Goal: Task Accomplishment & Management: Manage account settings

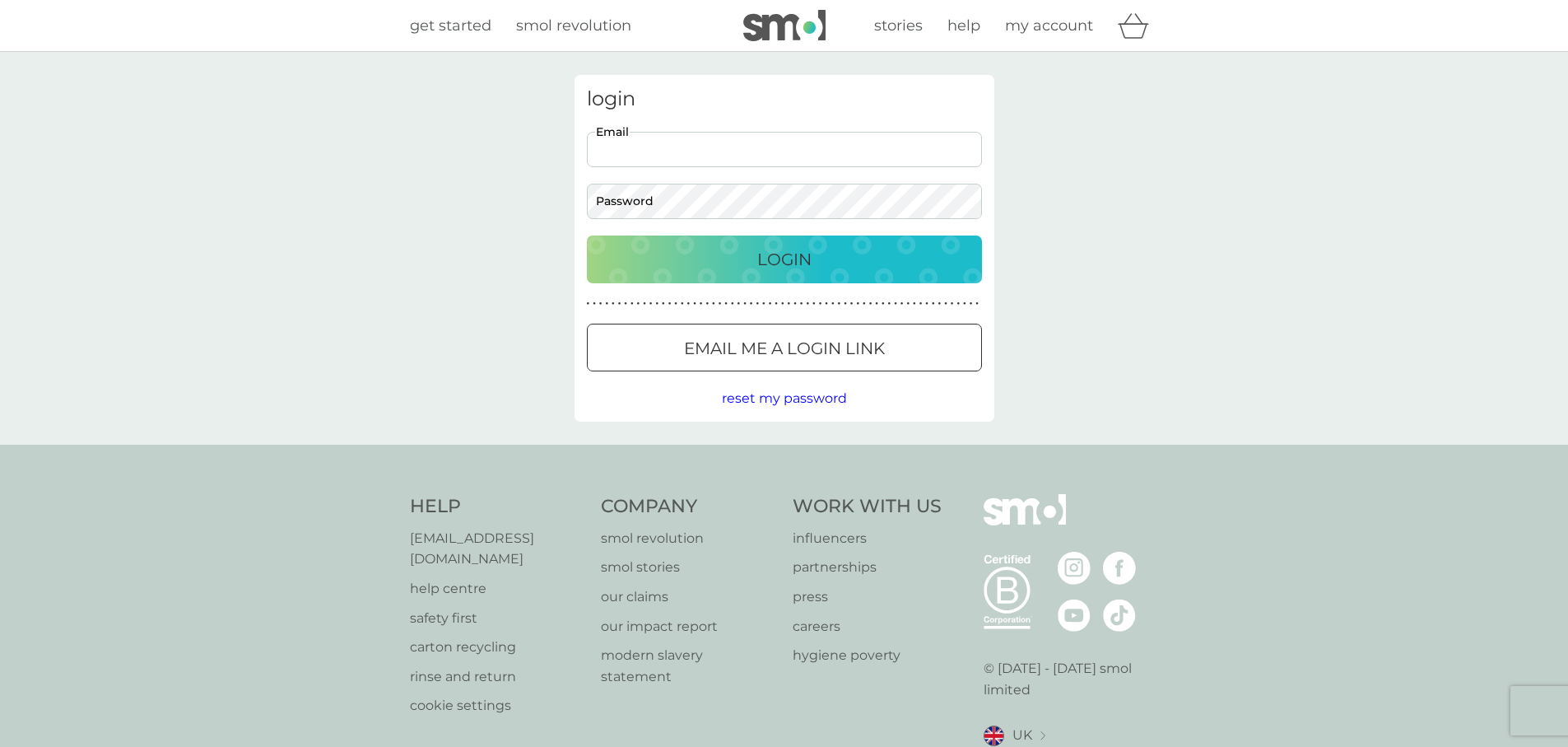
click at [705, 143] on input "Email" at bounding box center [784, 150] width 395 height 36
type input "jonnyharrison71@gmail.com"
click at [586, 236] on button "Login" at bounding box center [784, 260] width 395 height 48
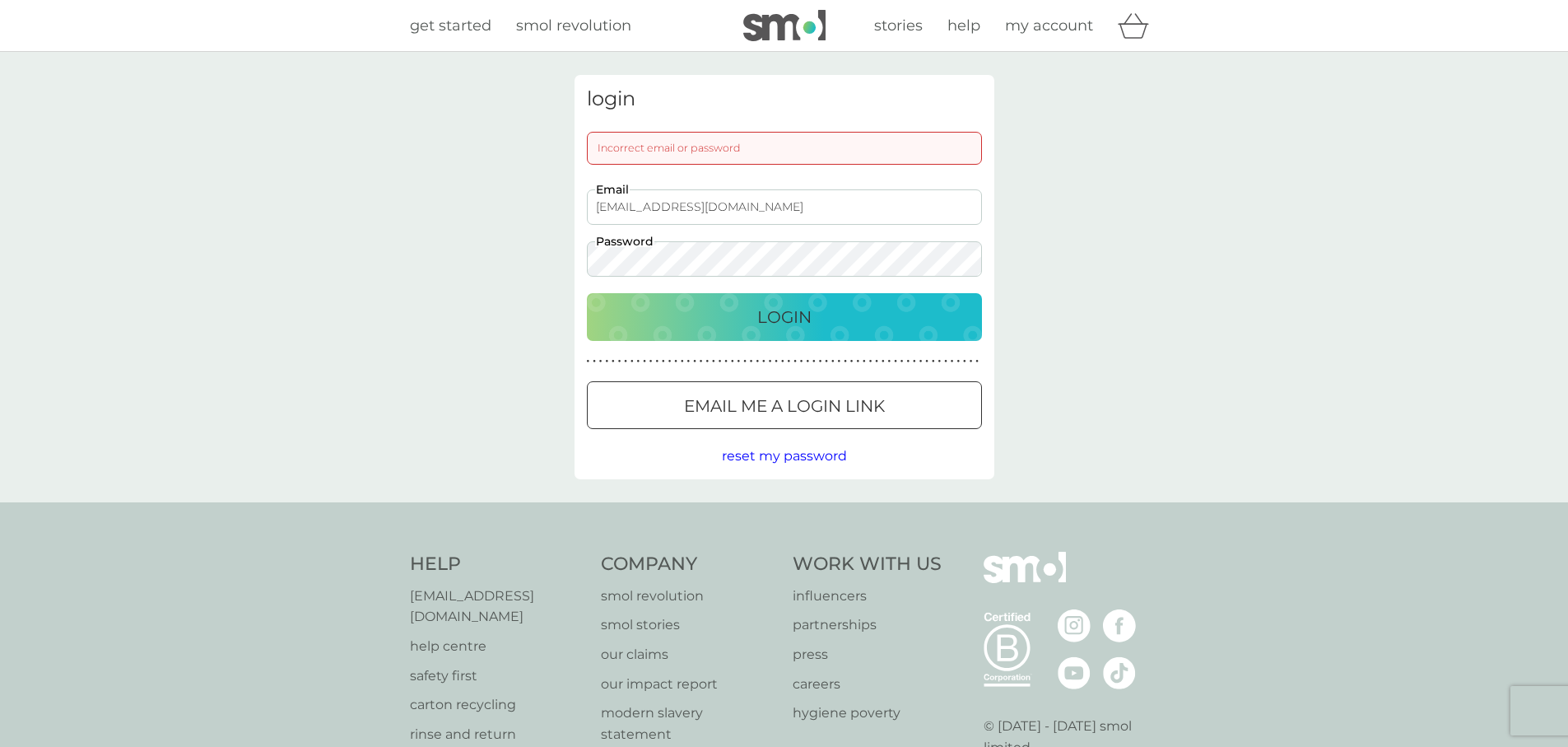
click at [578, 262] on div "login Incorrect email or password jonnyharrison71@gmail.com Email Password Logi…" at bounding box center [785, 277] width 420 height 404
click at [586, 293] on button "Login" at bounding box center [784, 317] width 395 height 48
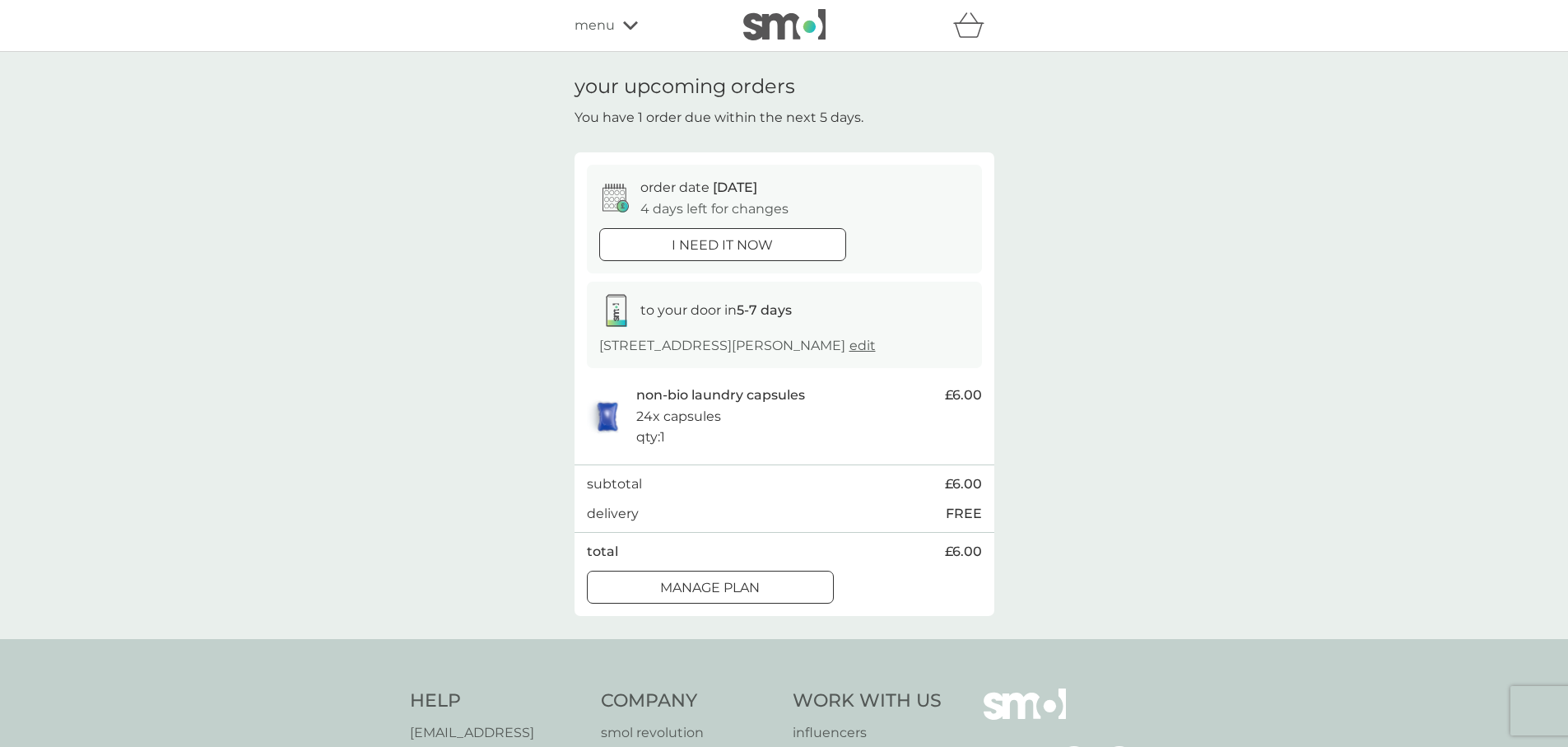
click at [762, 581] on div "Manage plan" at bounding box center [710, 588] width 246 height 21
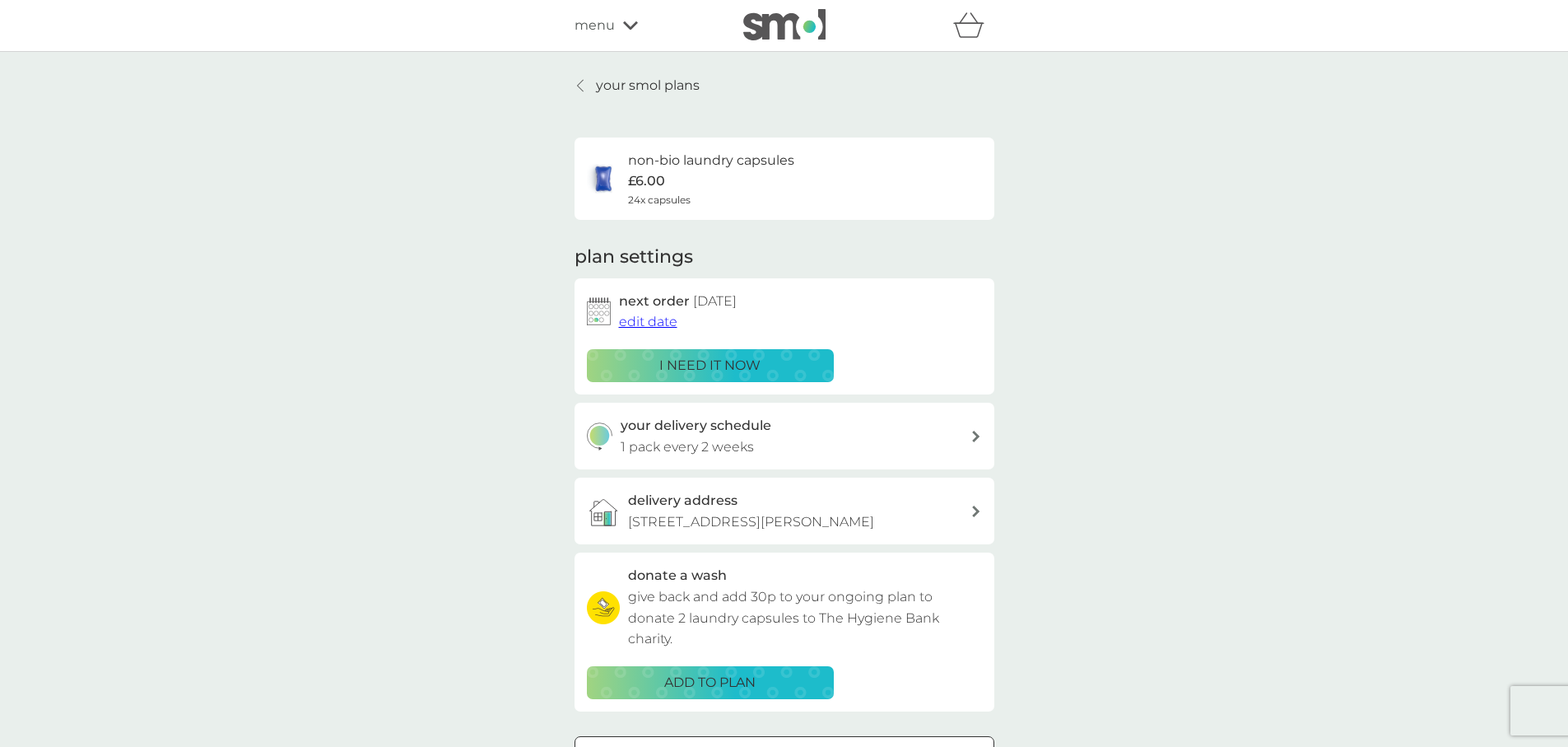
scroll to position [247, 0]
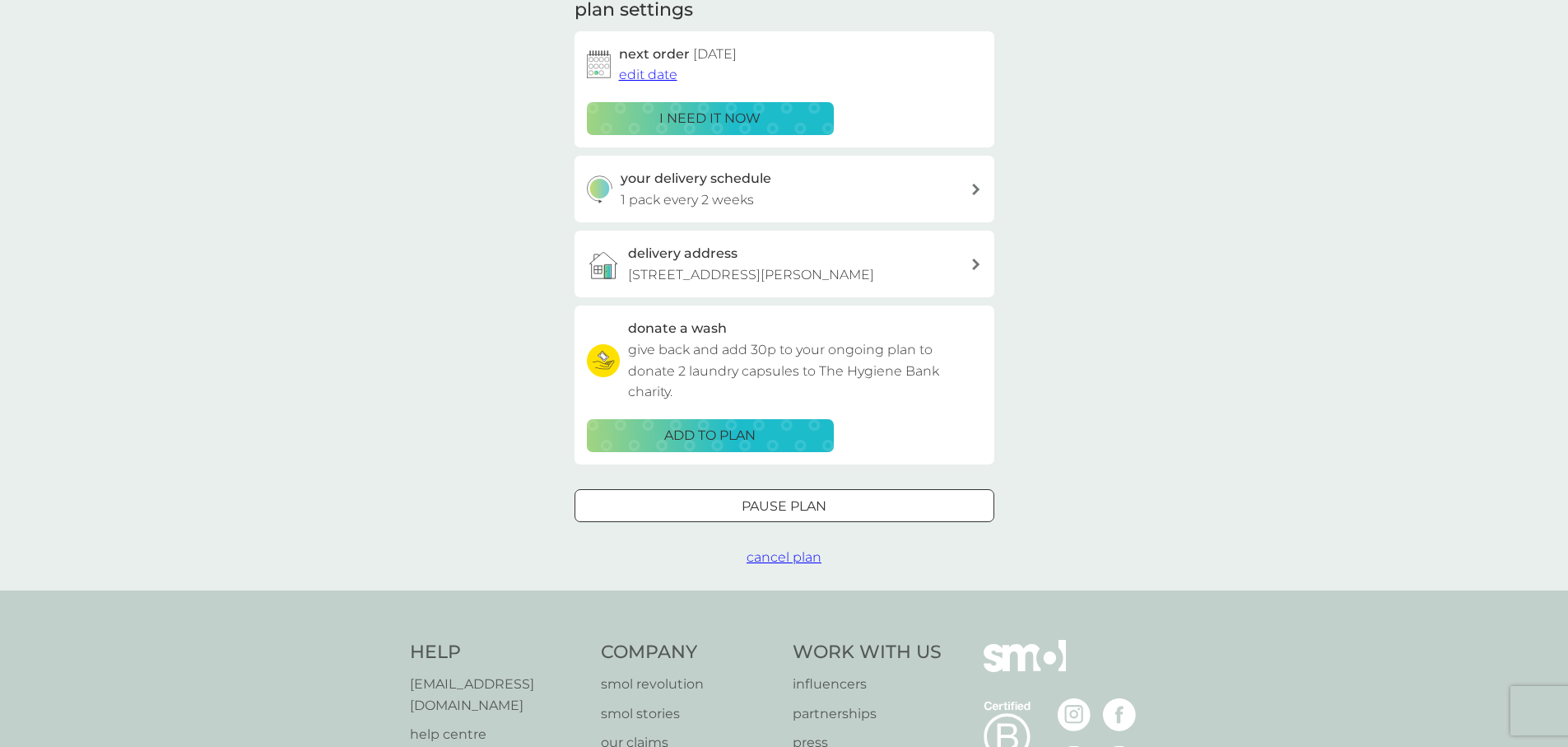
click at [780, 554] on span "cancel plan" at bounding box center [784, 557] width 75 height 16
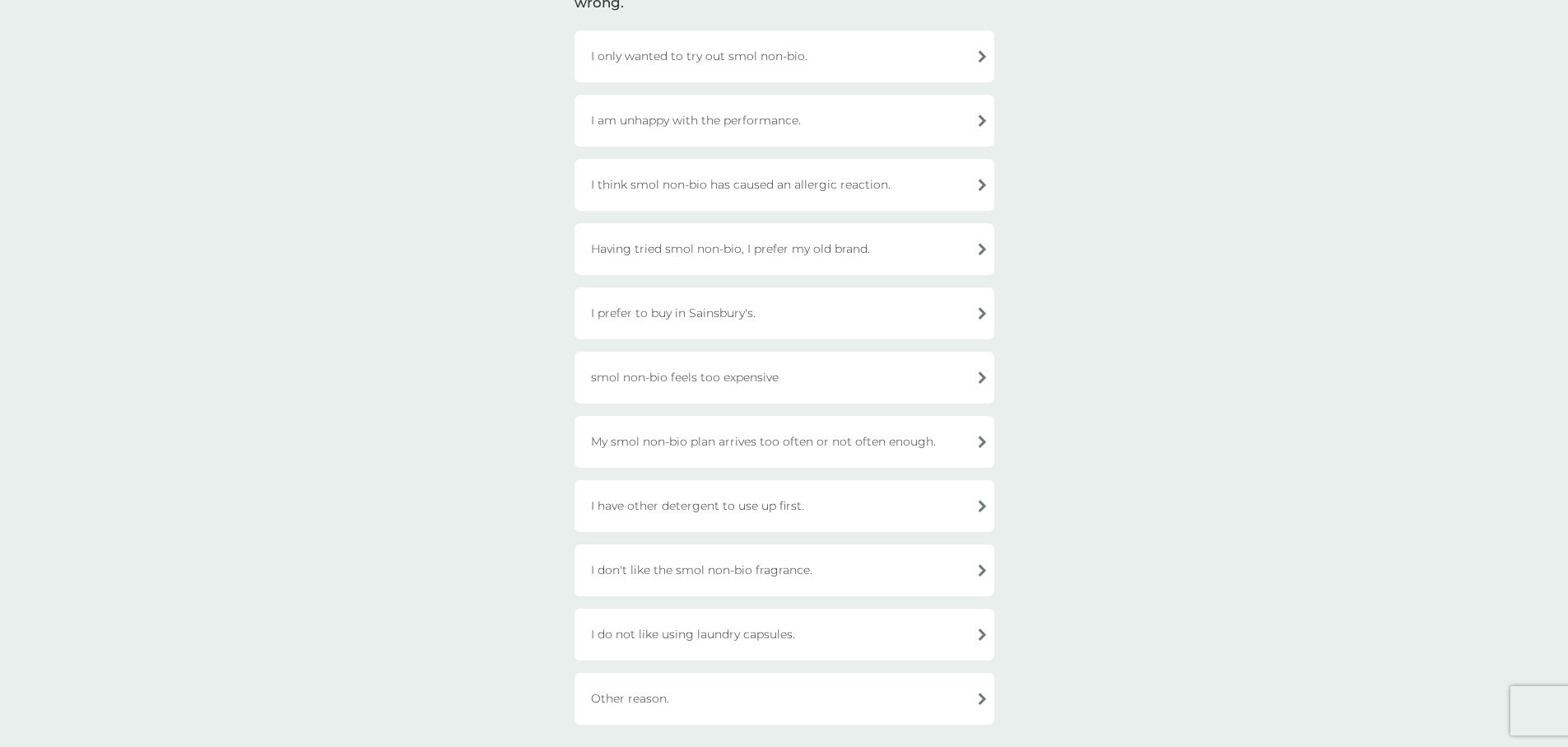
scroll to position [411, 0]
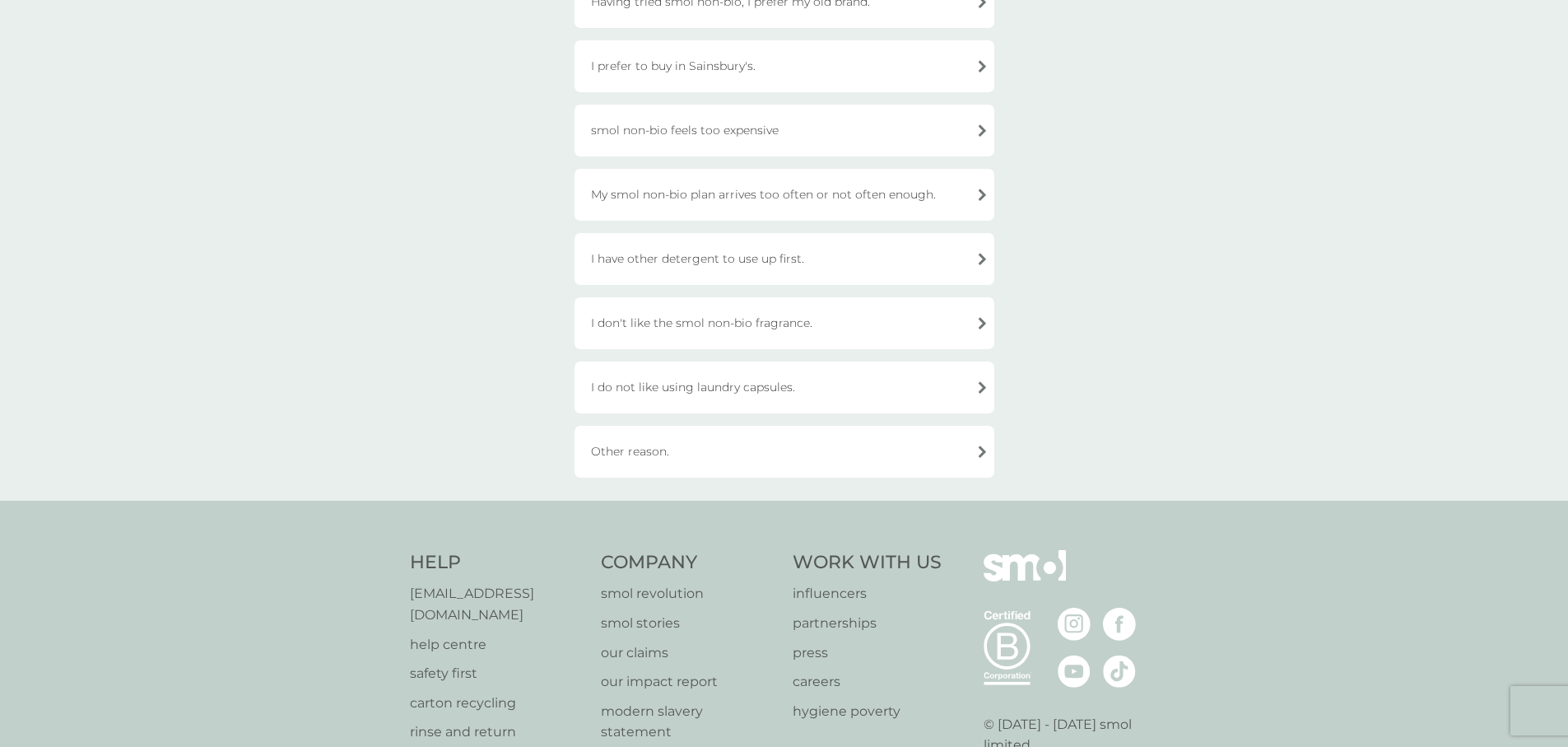
click at [630, 446] on div "Other reason." at bounding box center [785, 451] width 420 height 52
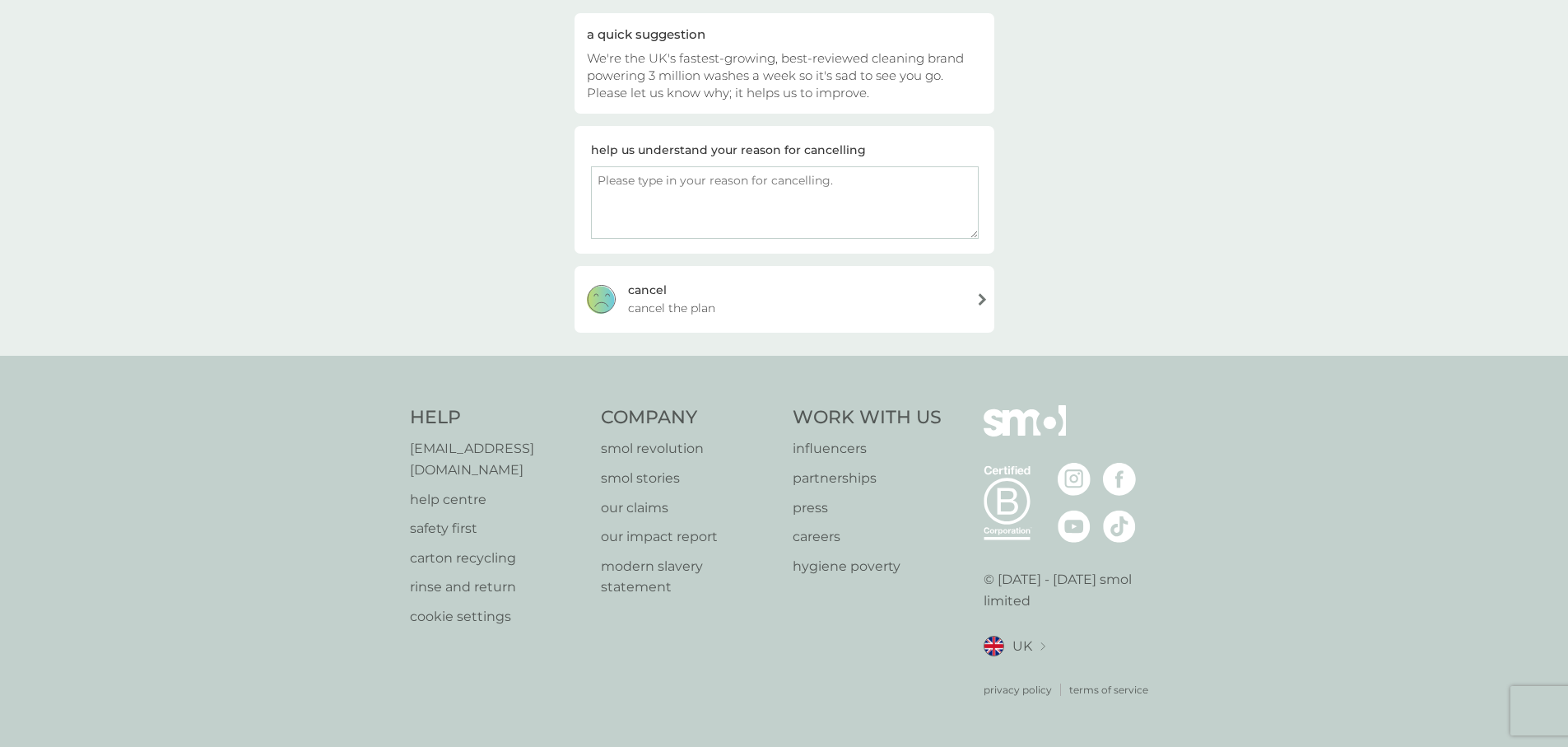
scroll to position [142, 0]
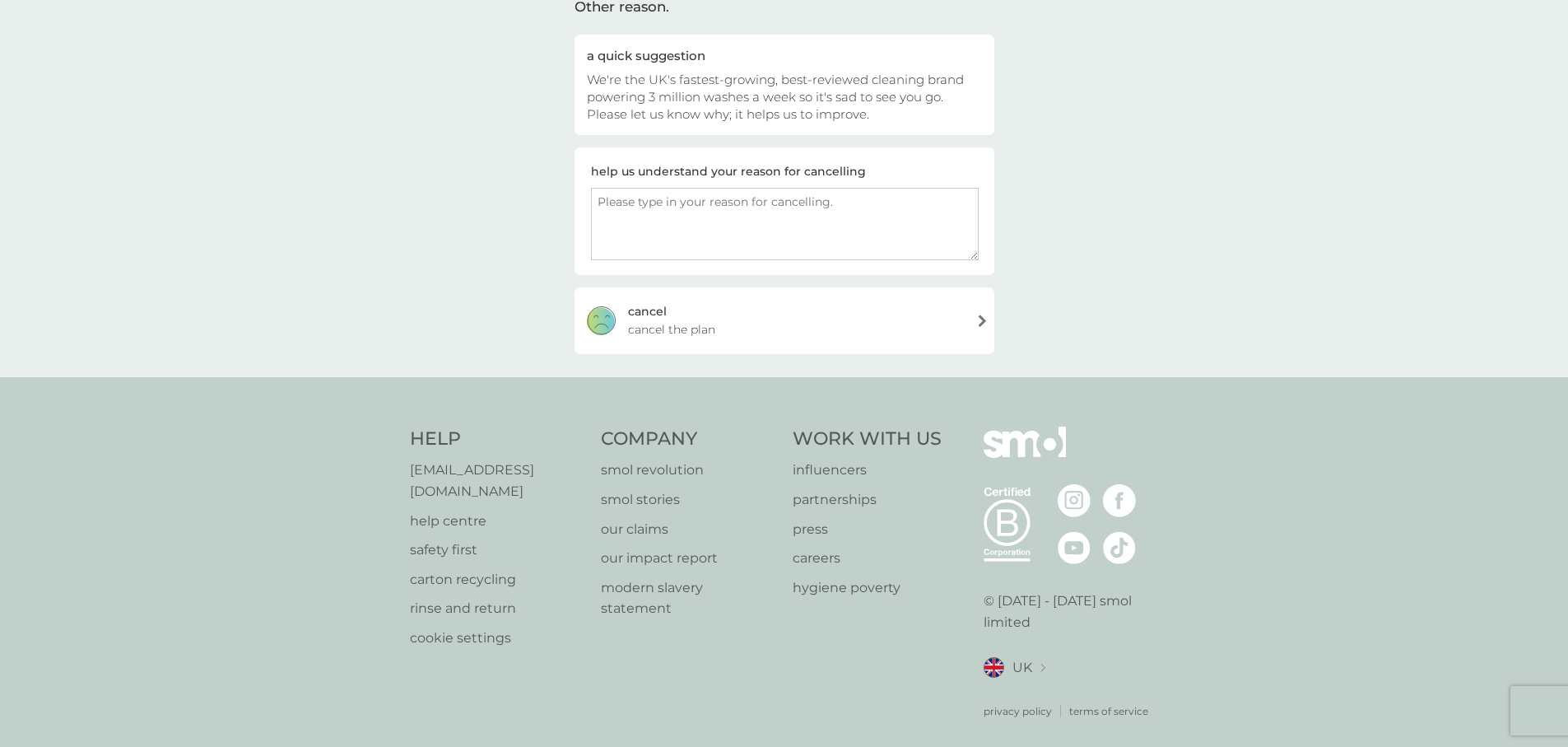
click at [667, 331] on span "cancel the plan" at bounding box center [672, 329] width 87 height 18
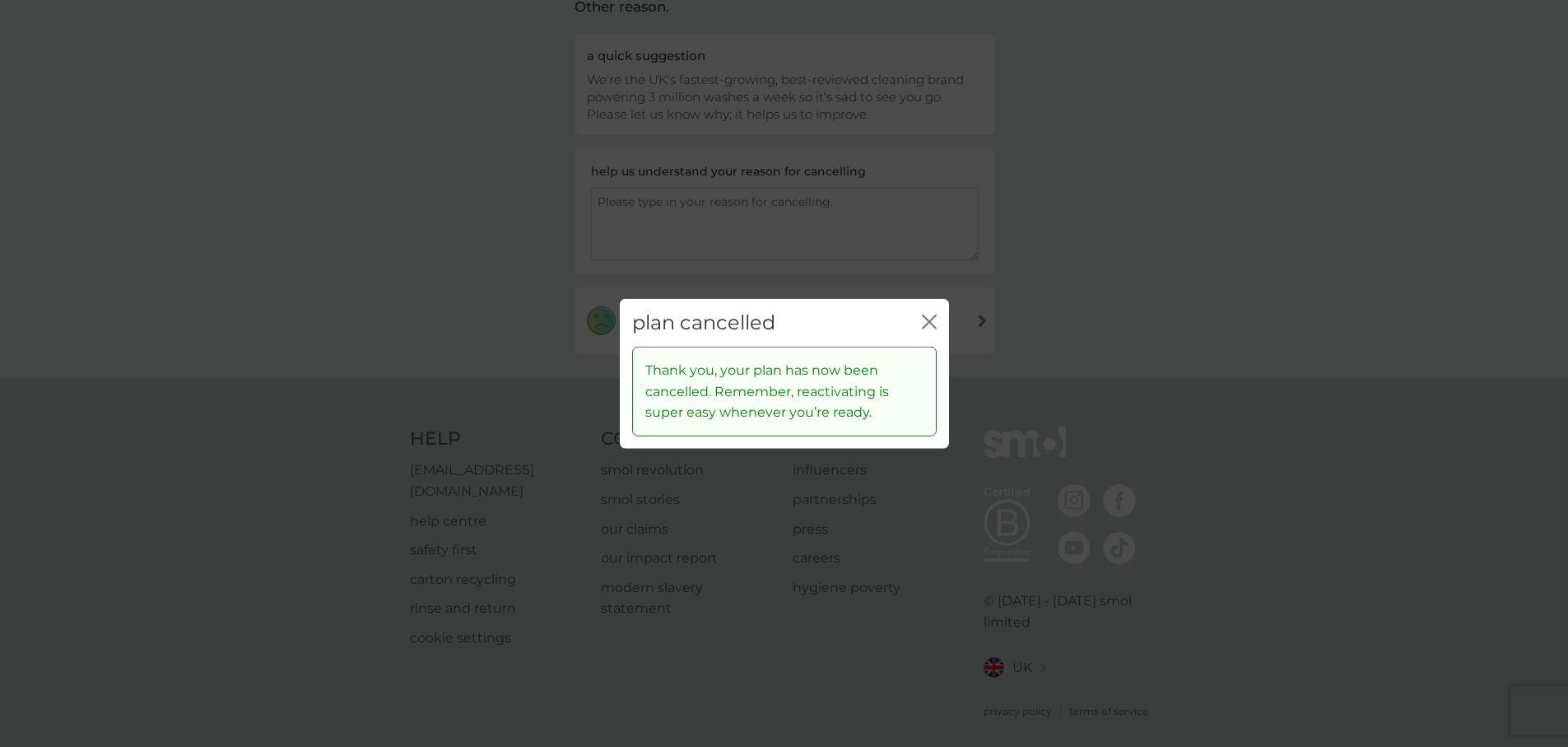
click at [926, 321] on icon "close" at bounding box center [929, 321] width 15 height 15
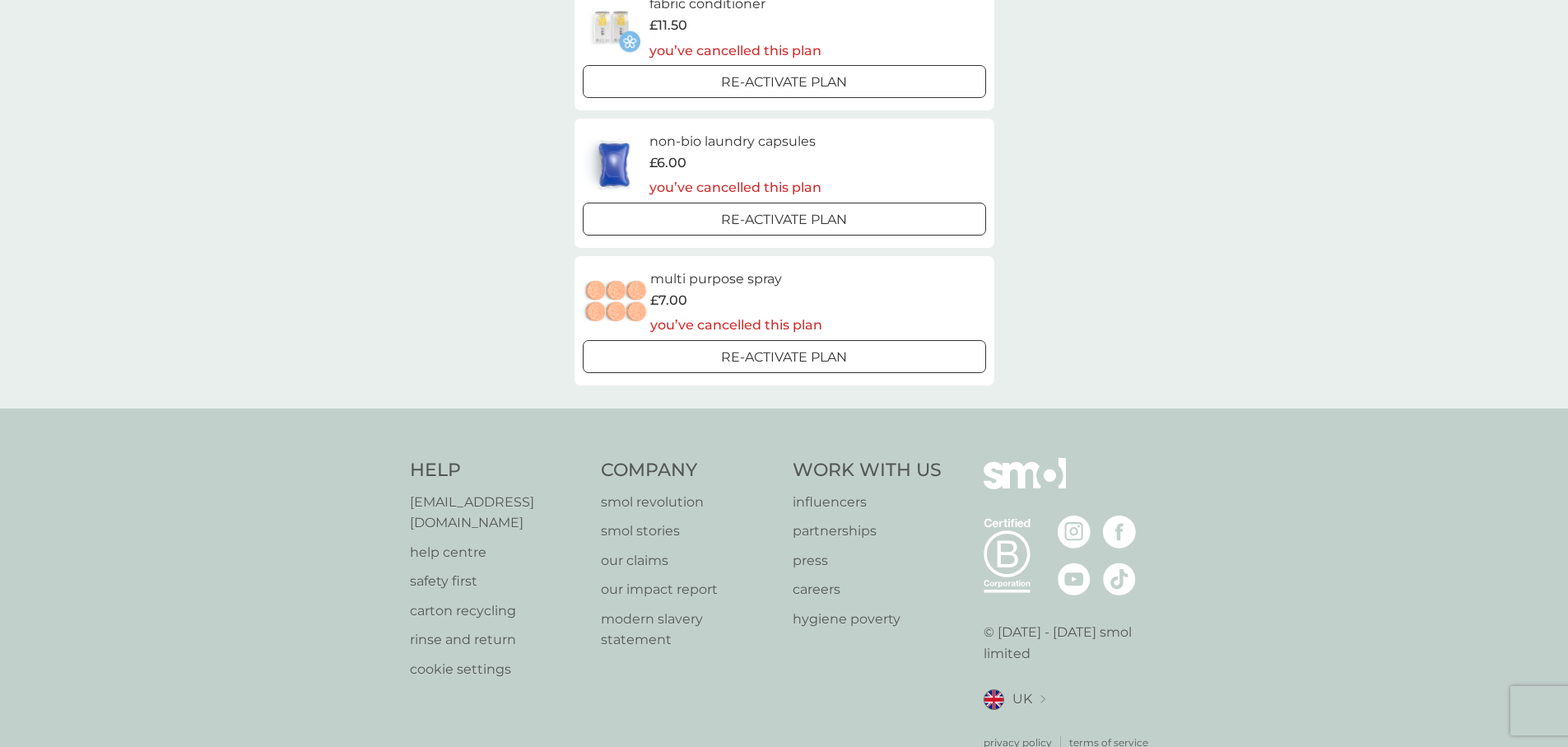
scroll to position [361, 0]
